Goal: Task Accomplishment & Management: Manage account settings

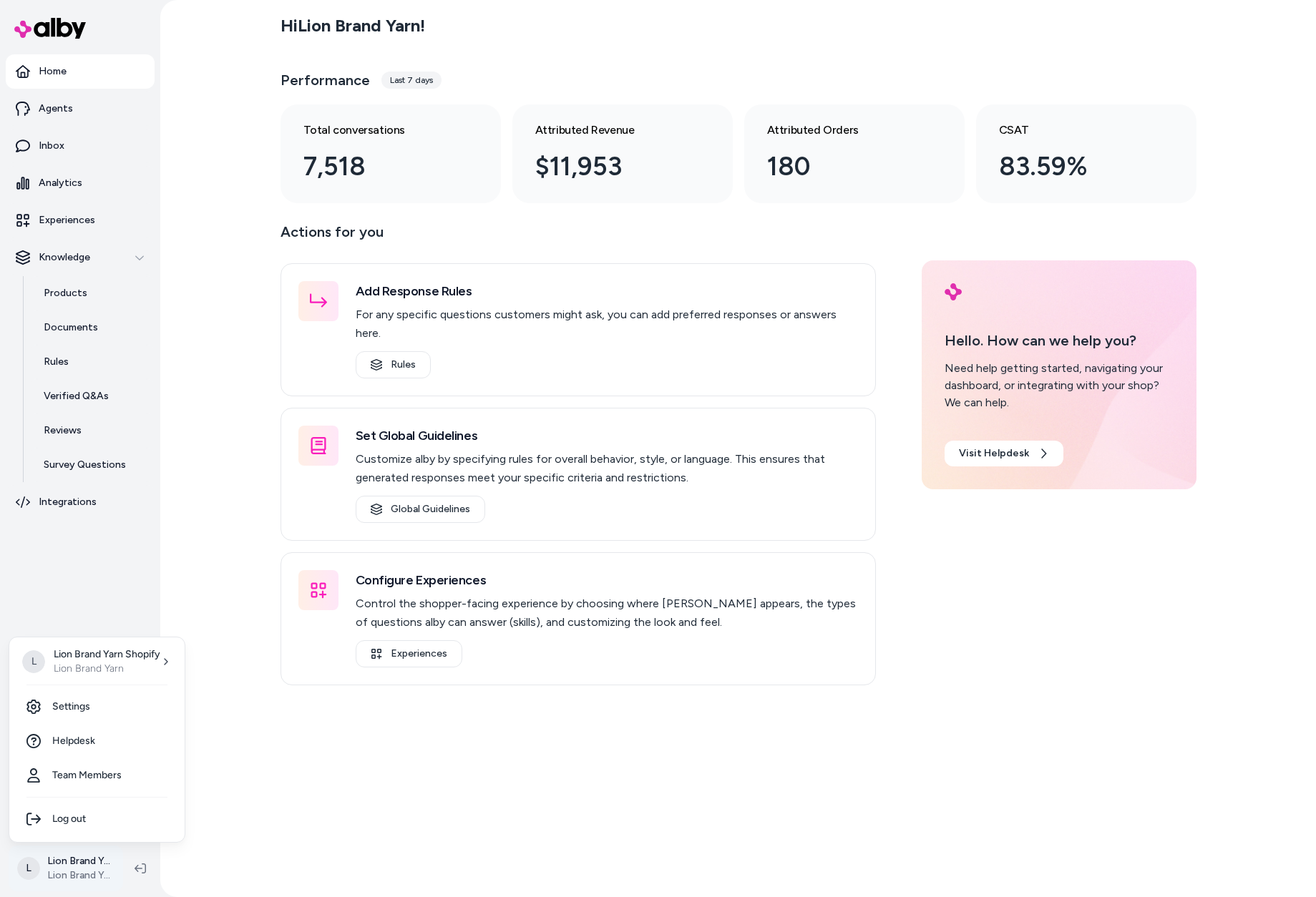
click at [64, 854] on html "Home Agents Inbox Analytics Experiences Knowledge Products Documents Rules Veri…" at bounding box center [658, 448] width 1316 height 897
click at [91, 705] on link "Settings" at bounding box center [96, 707] width 164 height 34
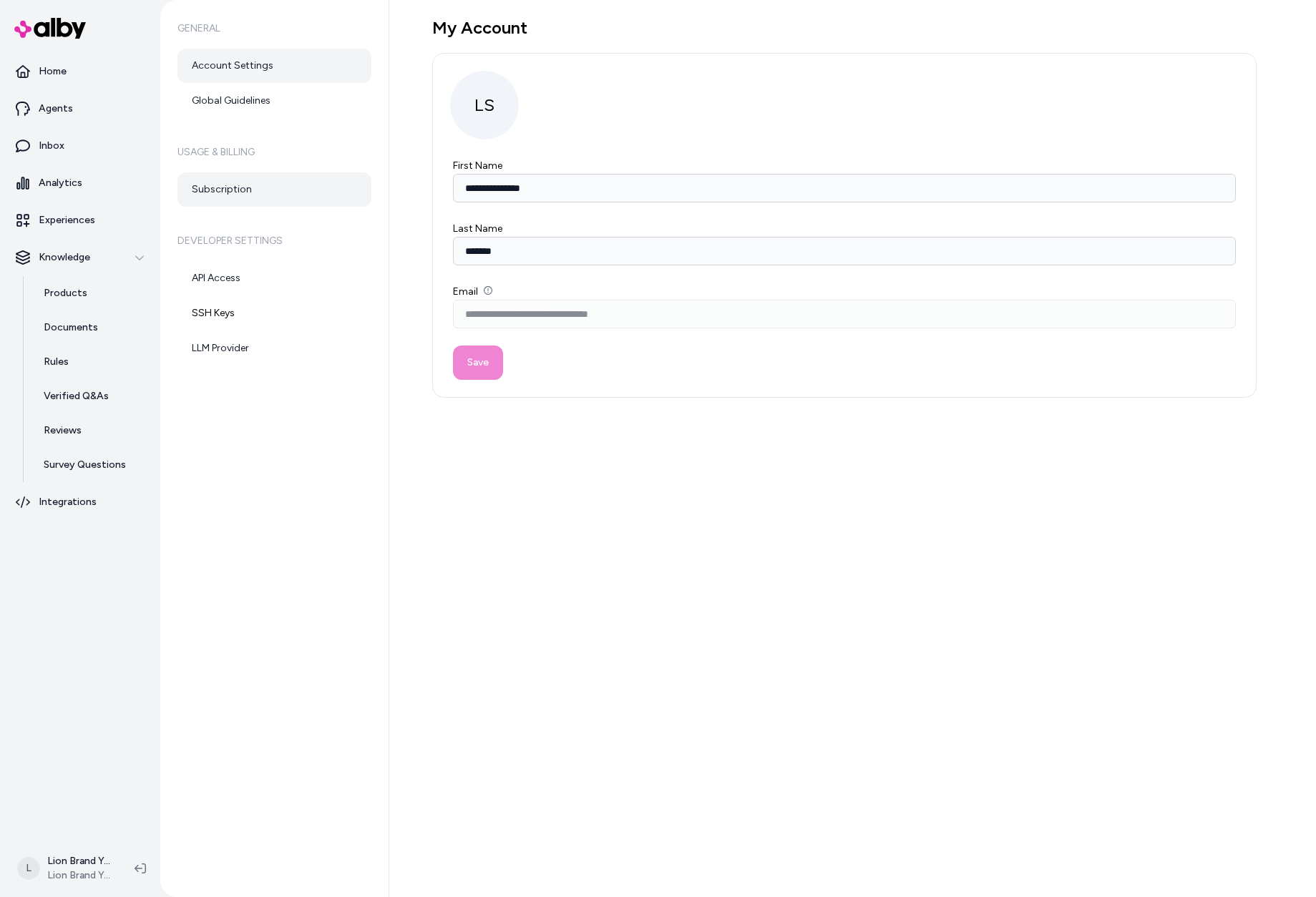
click at [248, 188] on link "Subscription" at bounding box center [275, 190] width 194 height 34
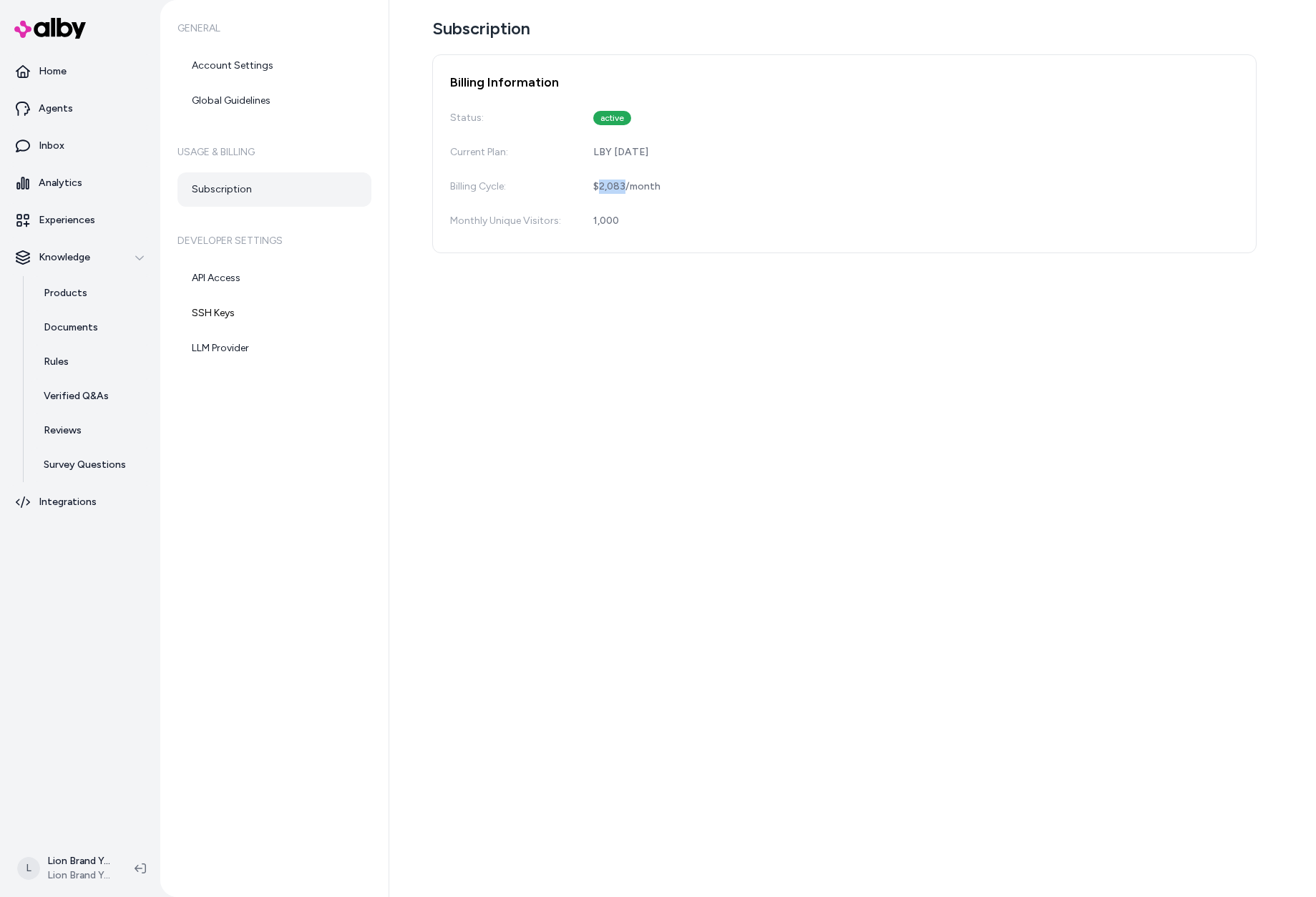
drag, startPoint x: 625, startPoint y: 186, endPoint x: 599, endPoint y: 189, distance: 26.2
click at [599, 189] on div "$2,083 / month" at bounding box center [627, 186] width 67 height 15
drag, startPoint x: 603, startPoint y: 188, endPoint x: 793, endPoint y: 160, distance: 192.1
click at [793, 160] on div "Current Plan: LBY [DATE]" at bounding box center [845, 152] width 789 height 28
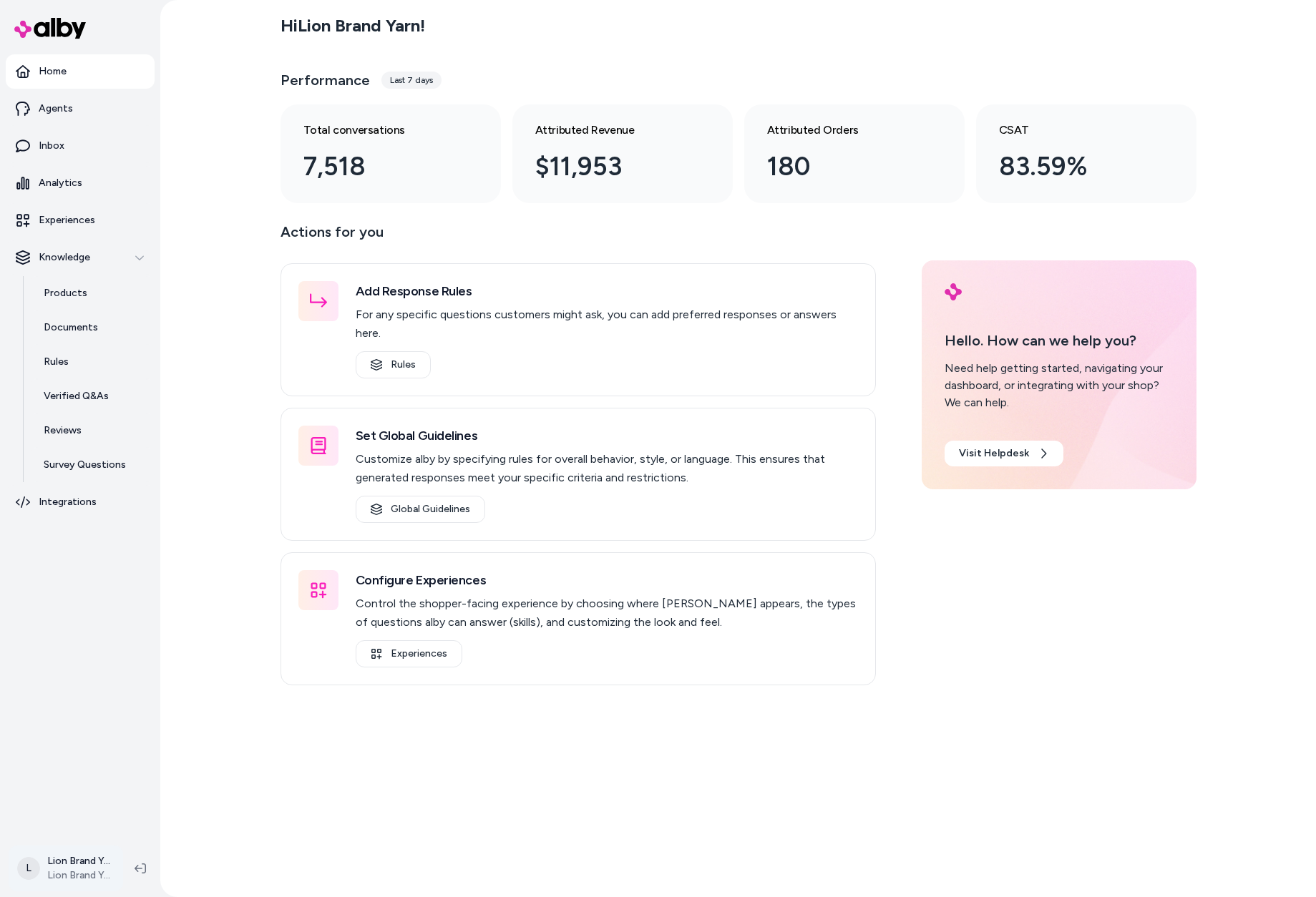
click at [37, 865] on html "Home Agents Inbox Analytics Experiences Knowledge Products Documents Rules Veri…" at bounding box center [658, 448] width 1316 height 897
click at [88, 704] on link "Settings" at bounding box center [96, 707] width 164 height 34
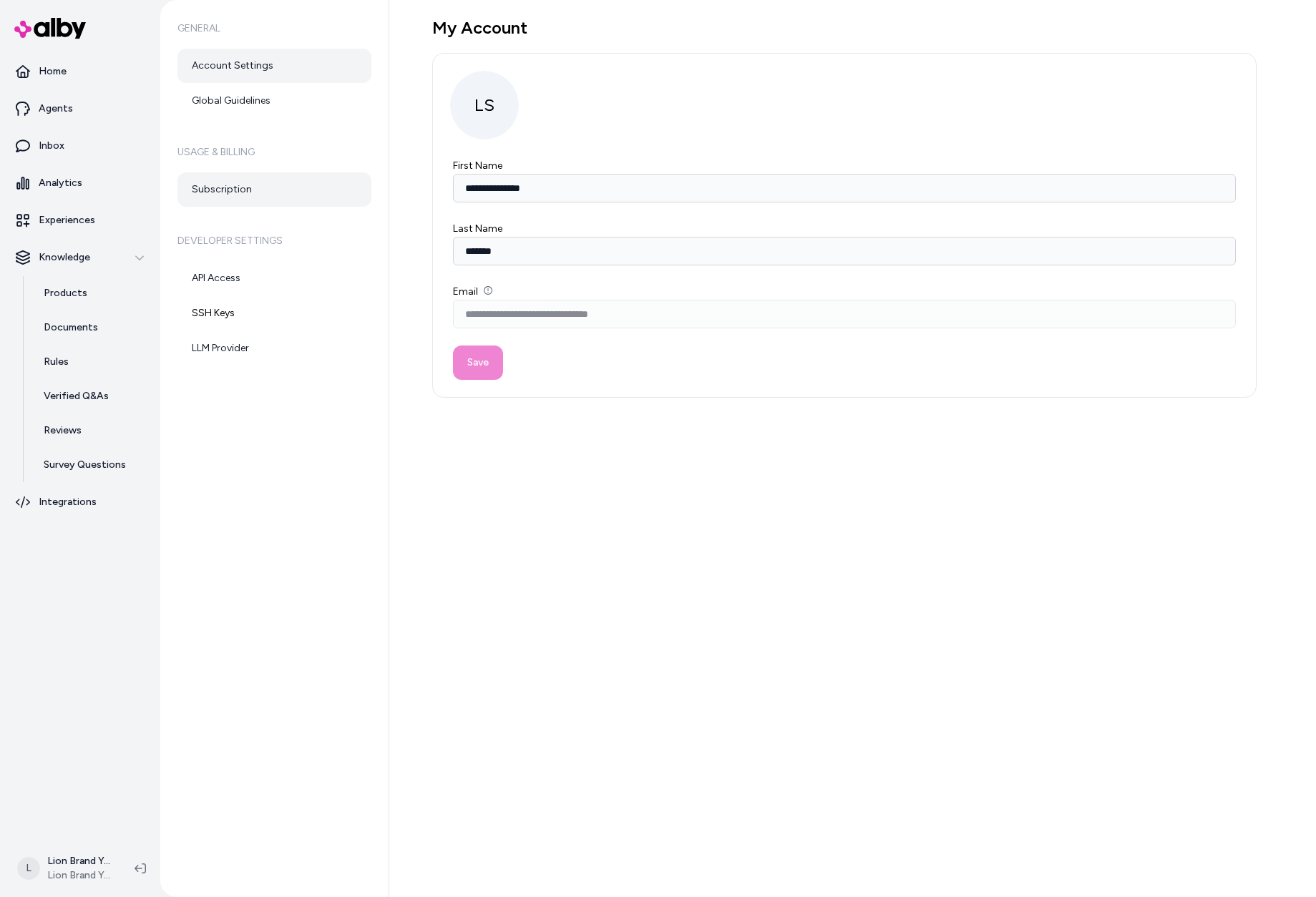
click at [274, 179] on link "Subscription" at bounding box center [275, 190] width 194 height 34
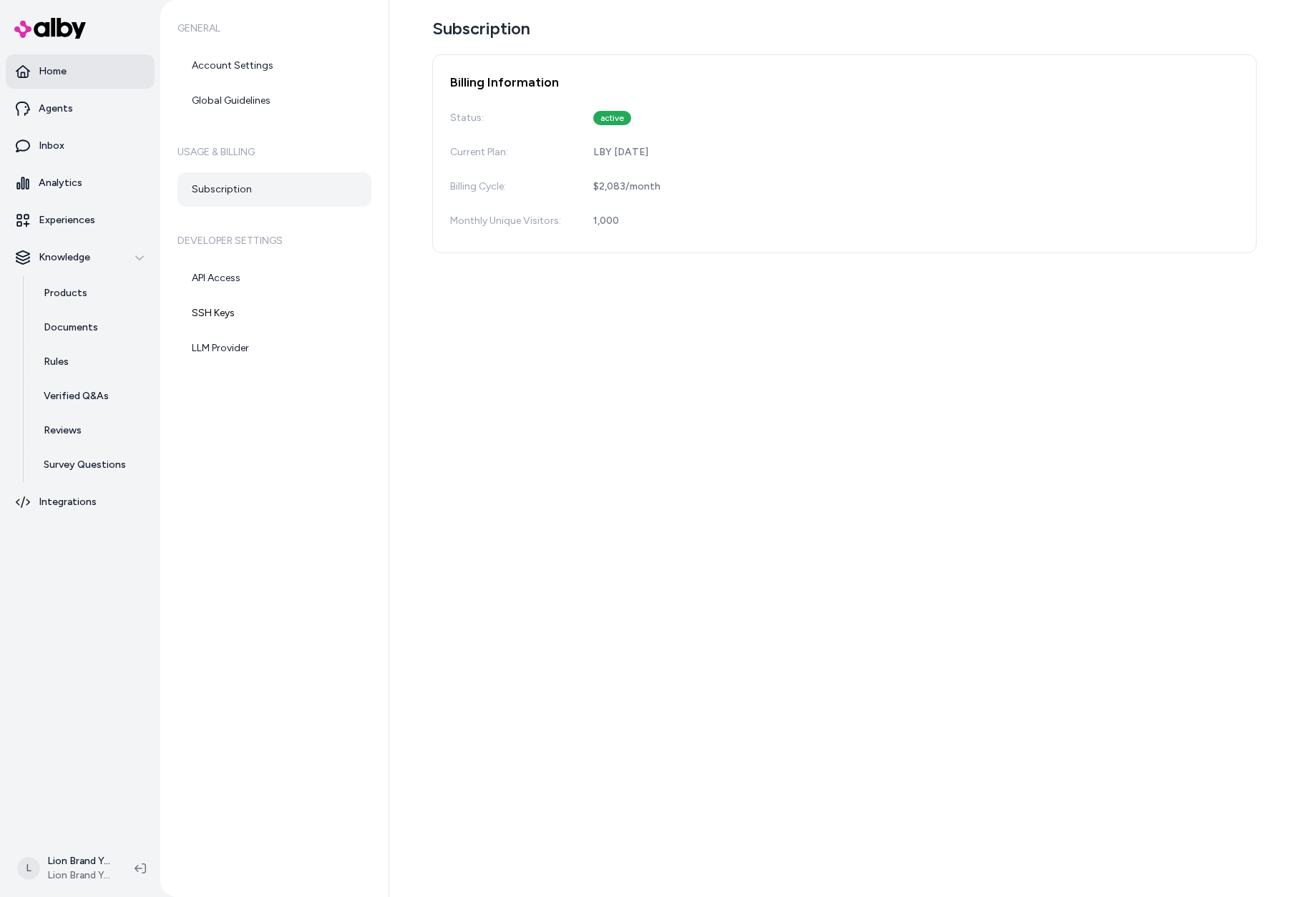
click at [77, 62] on link "Home" at bounding box center [80, 71] width 149 height 34
